Goal: Information Seeking & Learning: Understand process/instructions

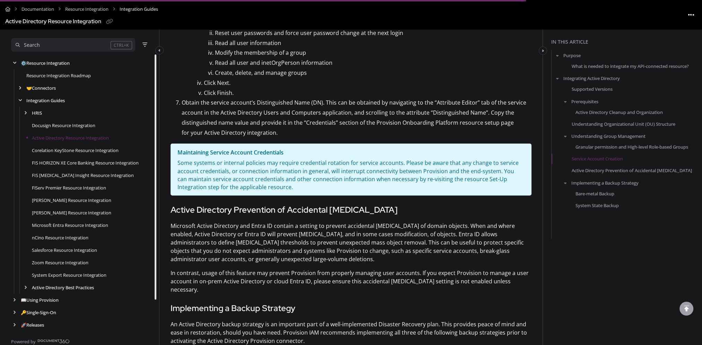
scroll to position [1248, 0]
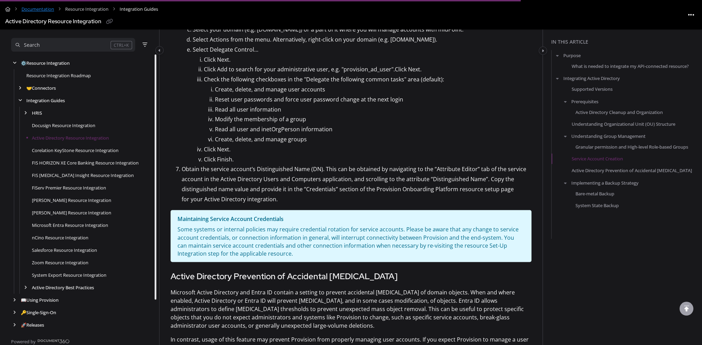
click at [30, 7] on link "Documentation" at bounding box center [37, 9] width 33 height 10
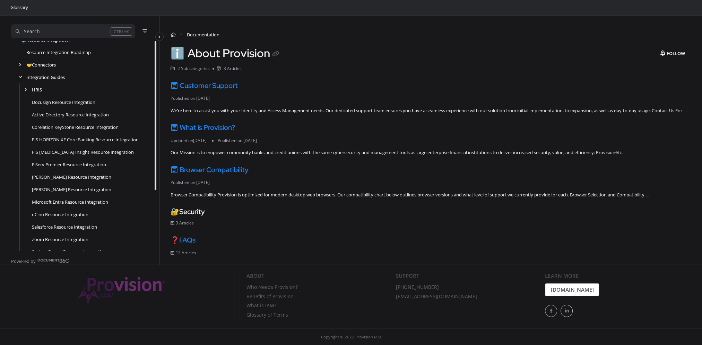
scroll to position [29, 0]
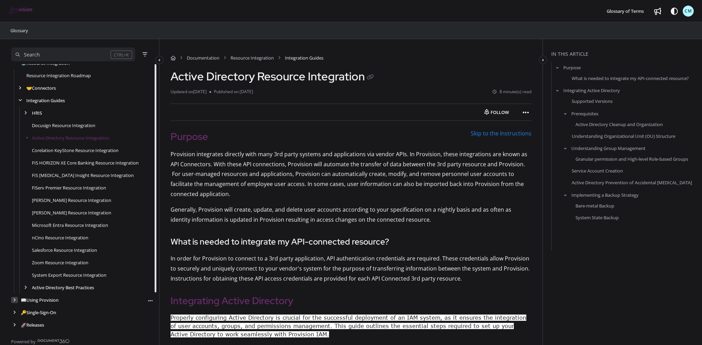
click at [15, 298] on icon "arrow" at bounding box center [14, 300] width 3 height 4
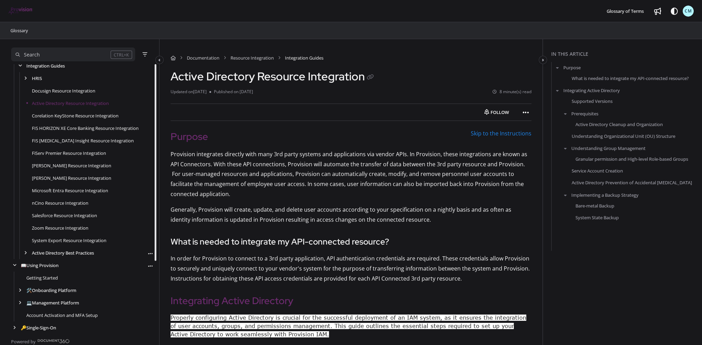
scroll to position [95, 0]
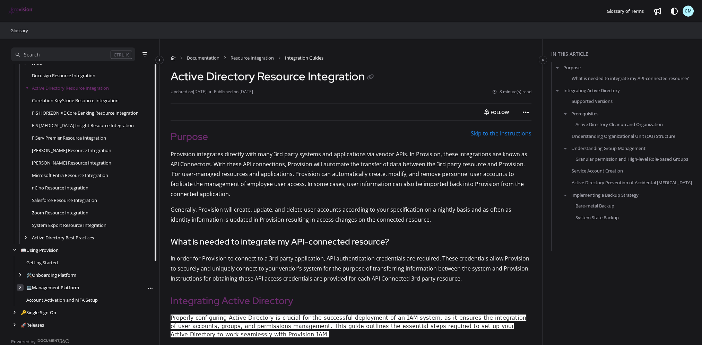
click at [19, 288] on icon "arrow" at bounding box center [20, 288] width 3 height 4
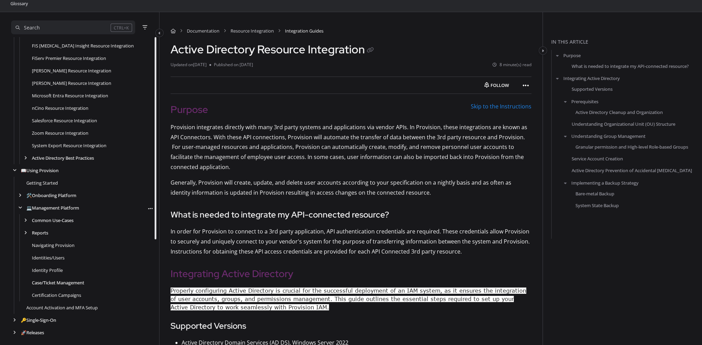
scroll to position [35, 0]
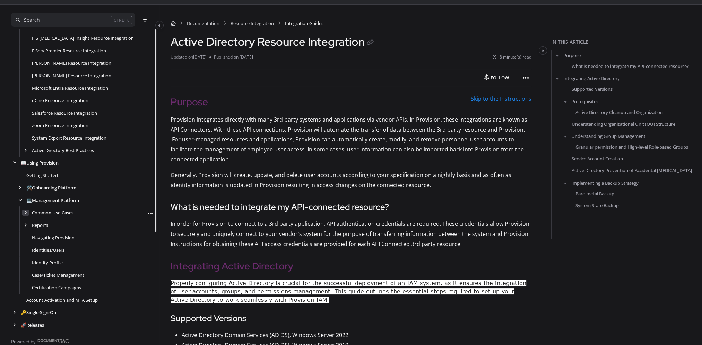
click at [25, 214] on icon "arrow" at bounding box center [25, 213] width 3 height 4
